Goal: Find contact information: Find contact information

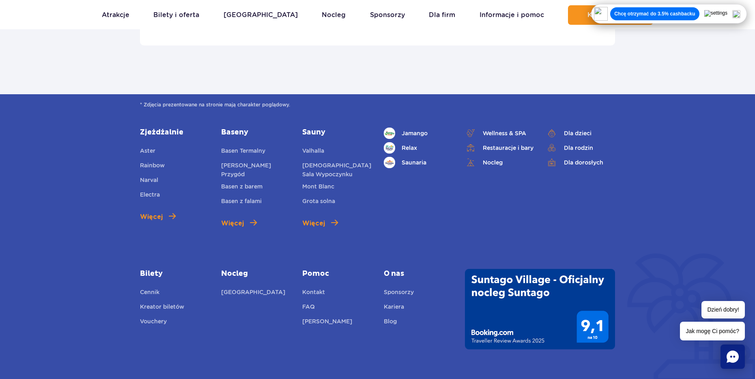
scroll to position [2948, 0]
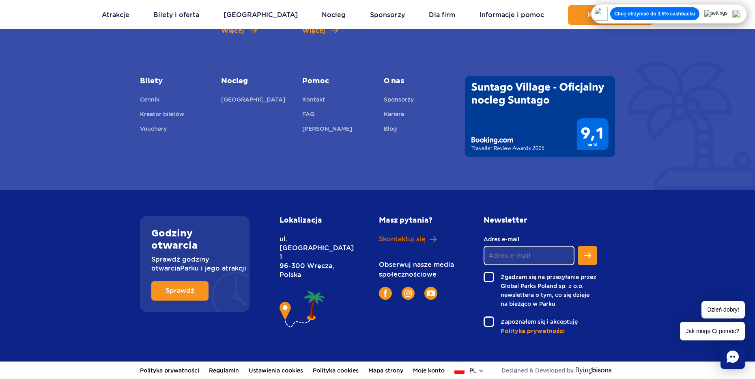
click at [417, 239] on span "Skontaktuj się" at bounding box center [402, 239] width 47 height 9
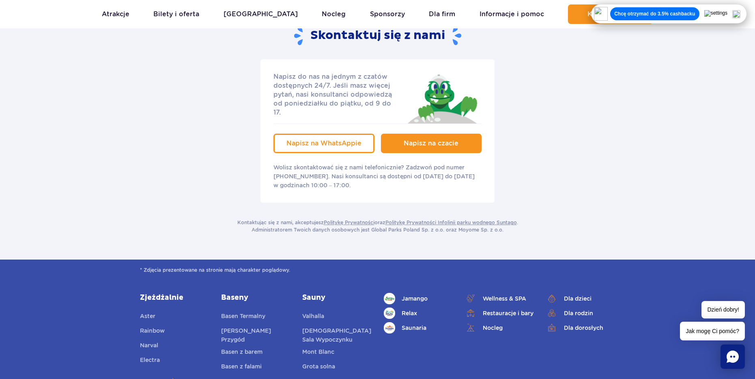
scroll to position [115, 0]
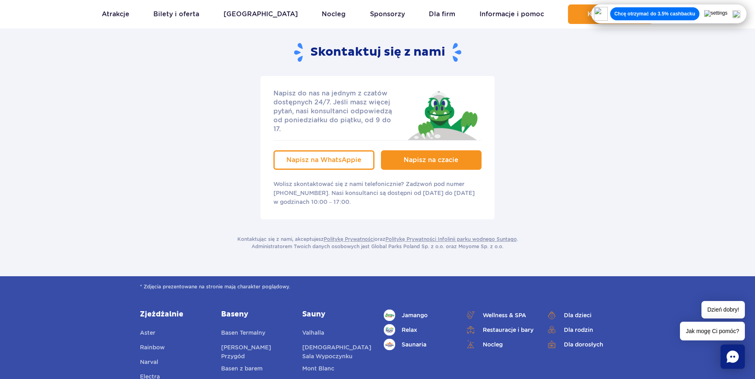
click at [440, 159] on link "Napisz na czacie" at bounding box center [431, 159] width 101 height 19
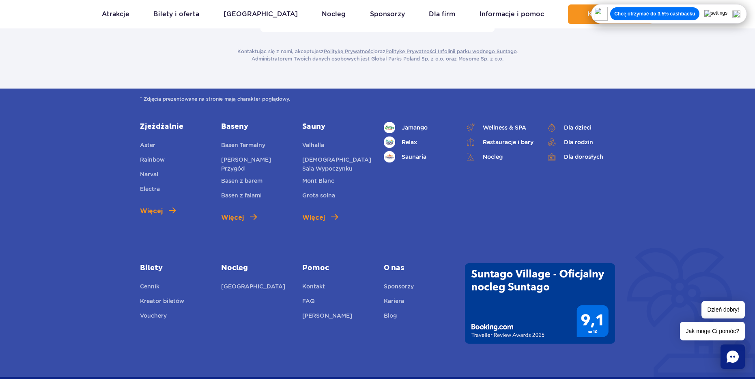
scroll to position [318, 0]
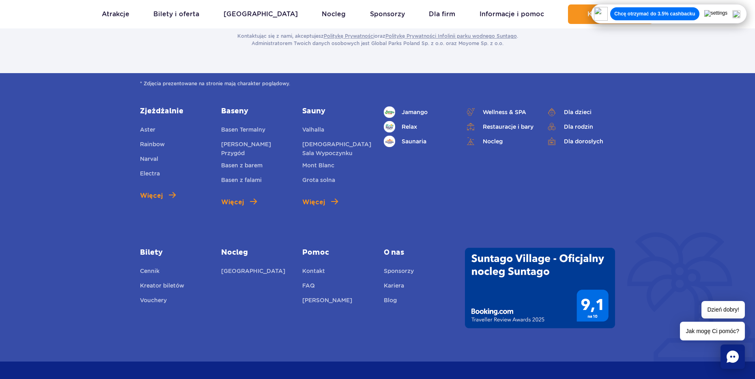
click at [731, 353] on icon "Chat" at bounding box center [733, 356] width 12 height 12
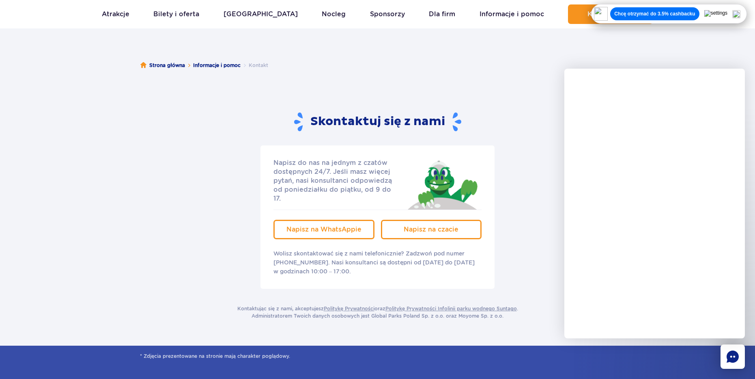
scroll to position [0, 0]
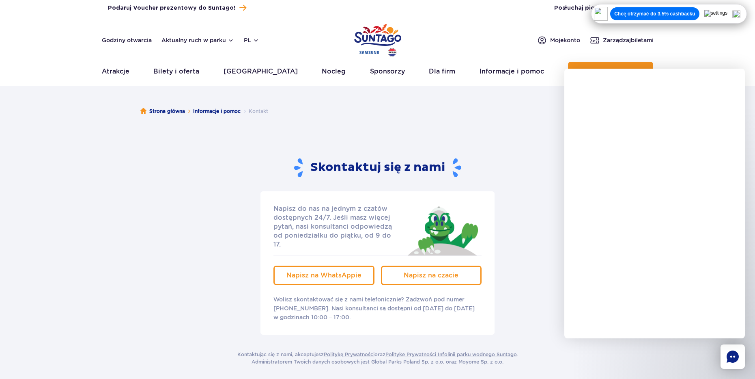
click at [719, 65] on header "Godziny otwarcia Aktualny ruch w parku pl PL EN UA Moje konto Zarządzaj biletam…" at bounding box center [377, 50] width 755 height 69
click at [720, 60] on header "Godziny otwarcia Aktualny ruch w parku pl PL EN UA Moje konto Zarządzaj biletam…" at bounding box center [377, 50] width 755 height 69
click at [710, 59] on header "Godziny otwarcia Aktualny ruch w parku pl PL EN UA Moje konto Zarządzaj biletam…" at bounding box center [377, 50] width 755 height 69
click at [689, 56] on header "Godziny otwarcia Aktualny ruch w parku pl PL EN UA Moje konto Zarządzaj biletam…" at bounding box center [377, 50] width 755 height 69
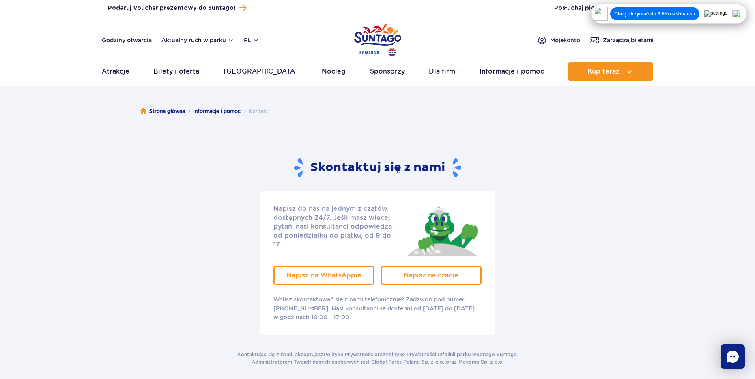
click at [740, 13] on img at bounding box center [736, 14] width 8 height 8
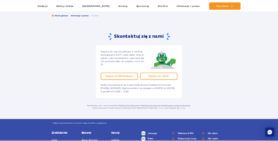
scroll to position [81, 0]
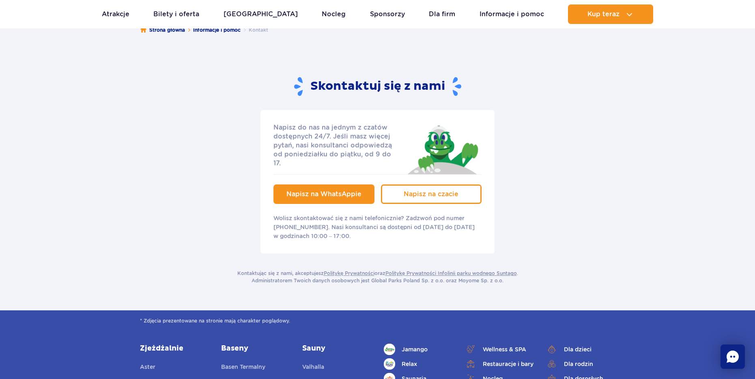
click at [349, 191] on link "Napisz na WhatsAppie" at bounding box center [323, 193] width 101 height 19
